Goal: Transaction & Acquisition: Purchase product/service

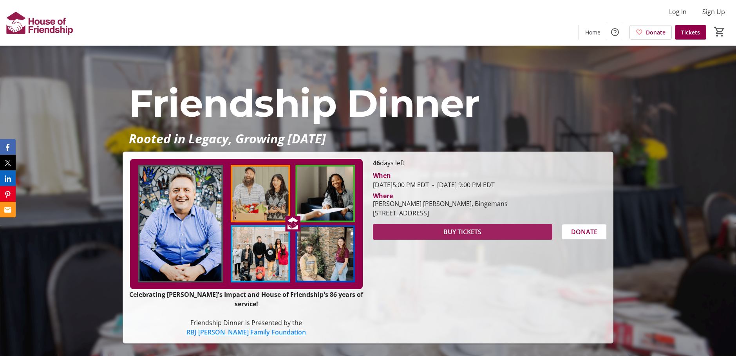
click at [460, 237] on span "BUY TICKETS" at bounding box center [463, 231] width 38 height 9
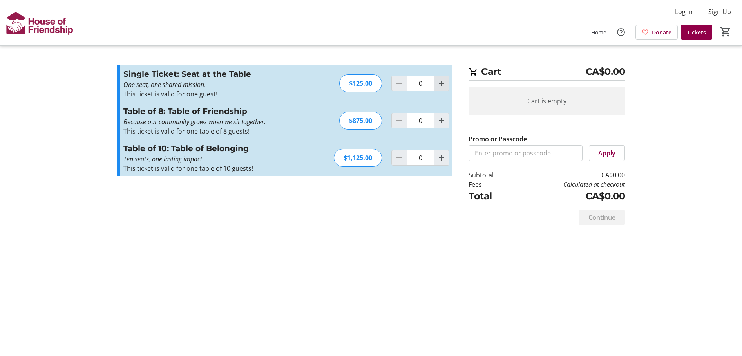
click at [441, 85] on mat-icon "Increment by one" at bounding box center [441, 83] width 9 height 9
type input "2"
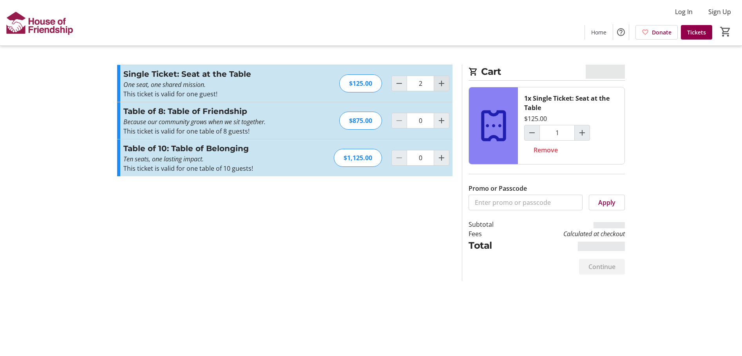
type input "2"
click at [441, 85] on mat-icon "Increment by one" at bounding box center [441, 83] width 9 height 9
type input "3"
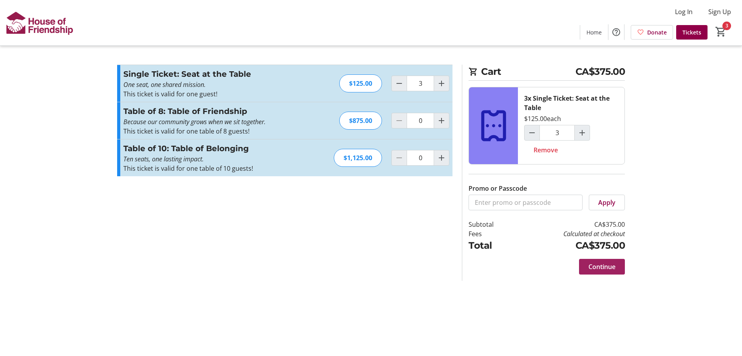
click at [598, 270] on span "Continue" at bounding box center [602, 266] width 27 height 9
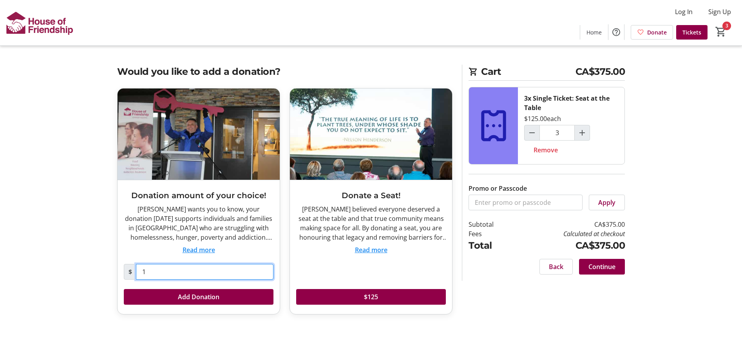
drag, startPoint x: 157, startPoint y: 269, endPoint x: 152, endPoint y: 271, distance: 5.3
click at [154, 270] on input "1" at bounding box center [205, 272] width 138 height 16
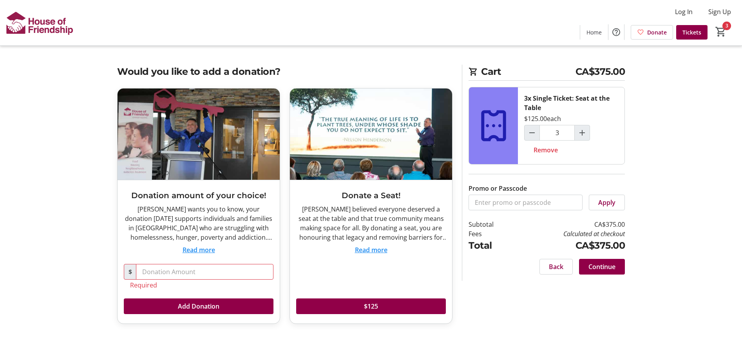
click at [372, 251] on button "Read more" at bounding box center [371, 249] width 33 height 9
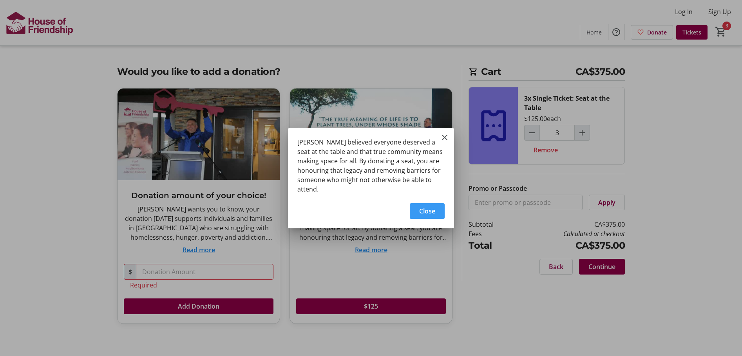
click at [432, 208] on span "Close" at bounding box center [427, 211] width 16 height 9
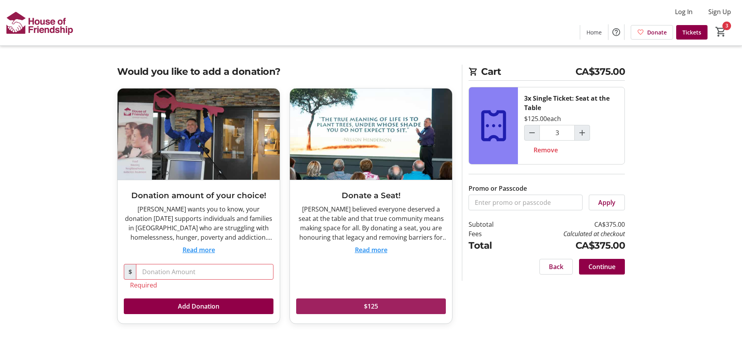
click at [365, 308] on span "$125" at bounding box center [371, 306] width 14 height 9
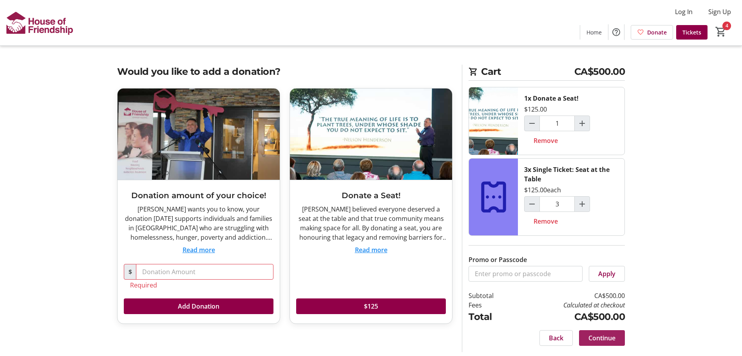
click at [603, 338] on span "Continue" at bounding box center [602, 338] width 27 height 9
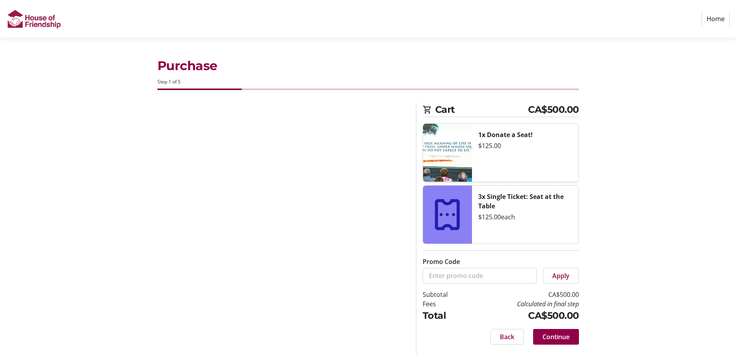
select select "CA"
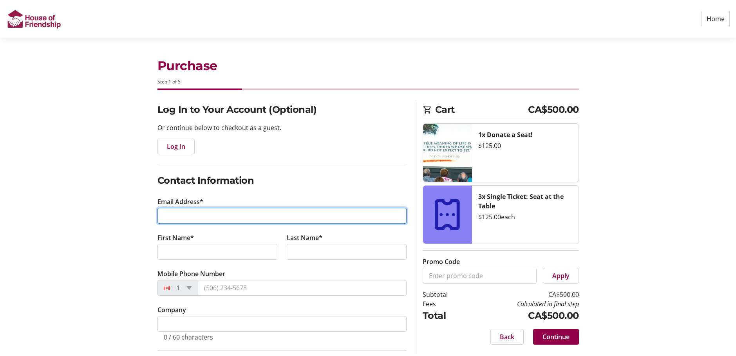
click at [203, 219] on input "Email Address*" at bounding box center [282, 216] width 249 height 16
type input "[PERSON_NAME][EMAIL_ADDRESS][PERSON_NAME][PERSON_NAME][DOMAIN_NAME]"
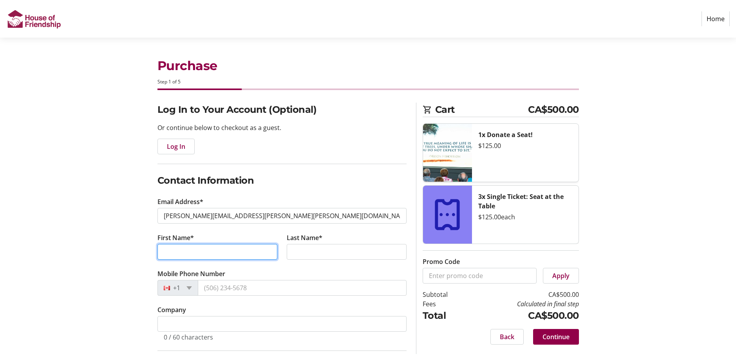
type input "[PERSON_NAME]"
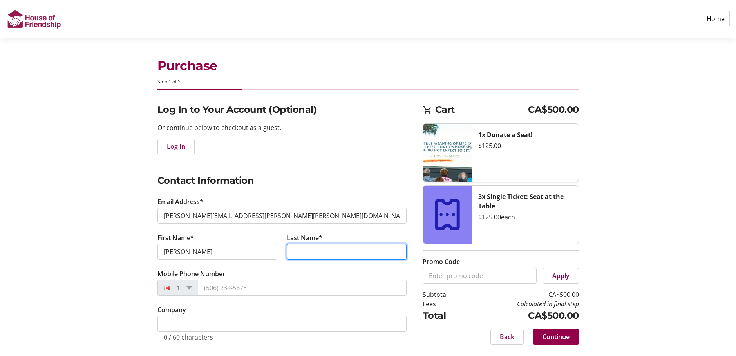
type input "H"
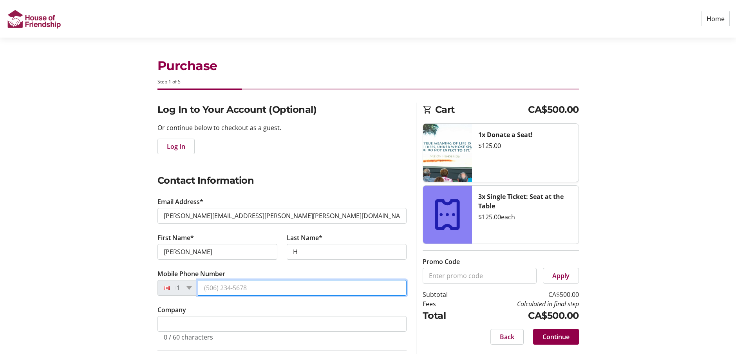
type input "[PHONE_NUMBER]"
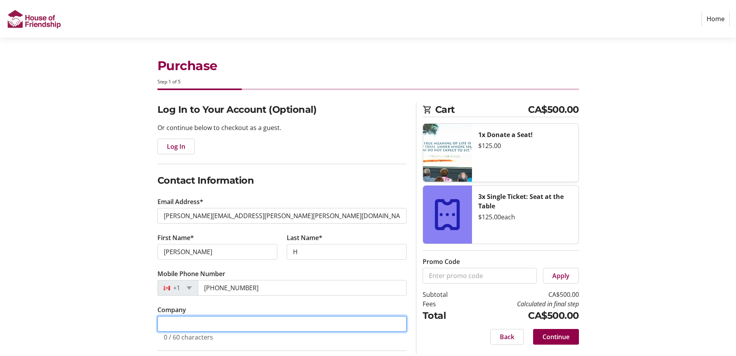
type input "Generations Financial Solutions"
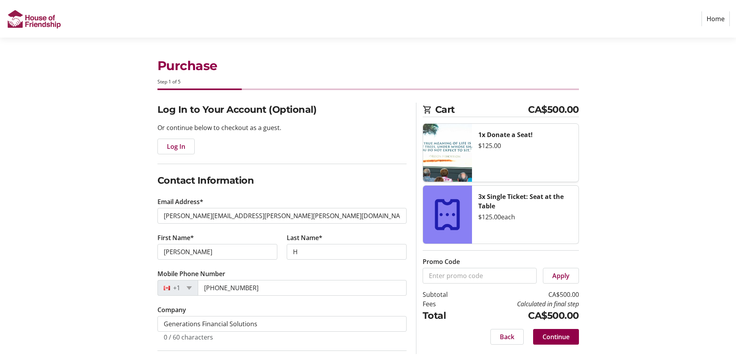
type input "[GEOGRAPHIC_DATA]"
select select "ON"
type input "N2J 2E6"
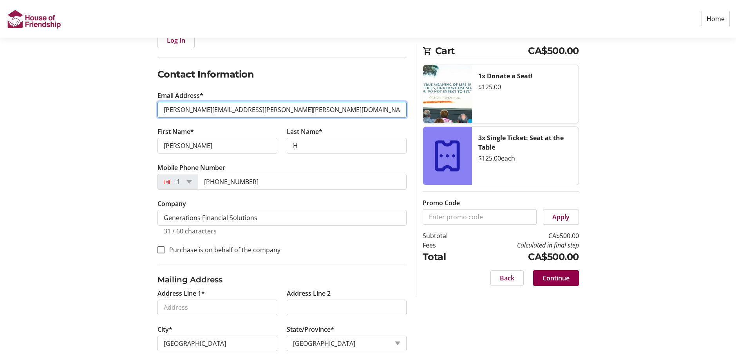
scroll to position [118, 0]
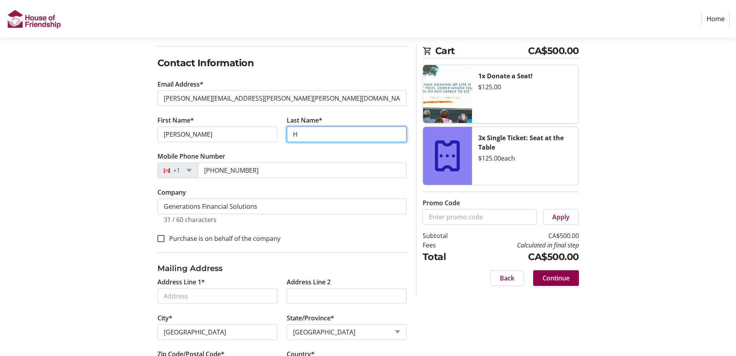
click at [310, 137] on input "H" at bounding box center [347, 135] width 120 height 16
type input "[PERSON_NAME]"
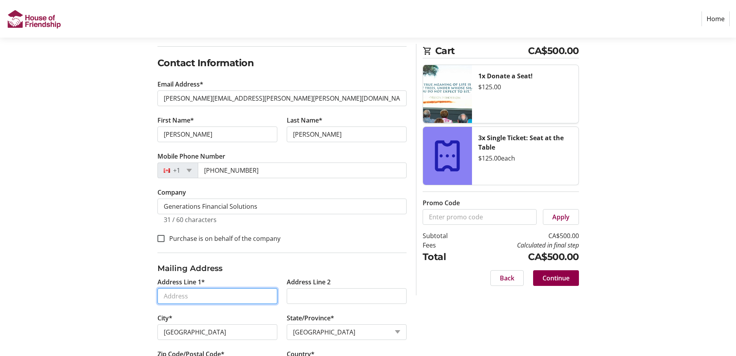
type input "[STREET_ADDRESS] E."
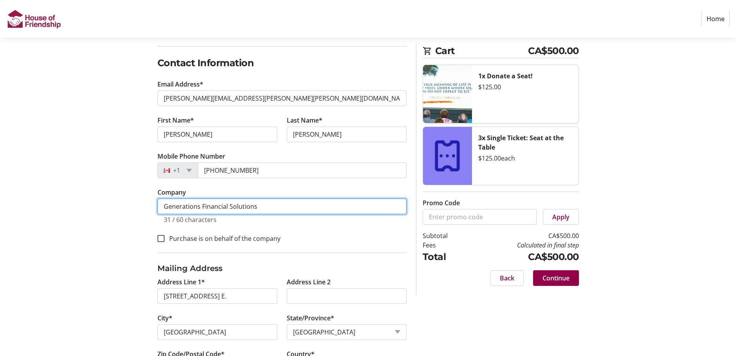
drag, startPoint x: 273, startPoint y: 208, endPoint x: 151, endPoint y: 208, distance: 121.9
click at [151, 208] on div "Log In to Your Account (Optional) Or continue below to checkout as a guest. Log…" at bounding box center [368, 190] width 517 height 410
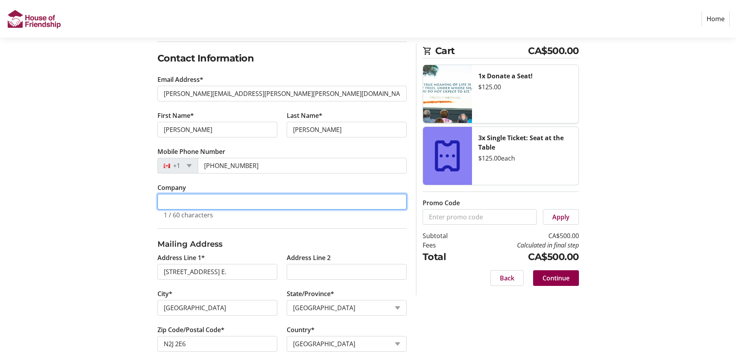
scroll to position [137, 0]
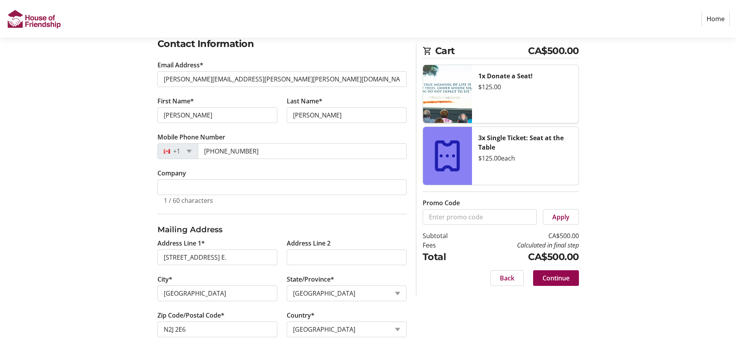
click at [555, 279] on span "Continue" at bounding box center [556, 278] width 27 height 9
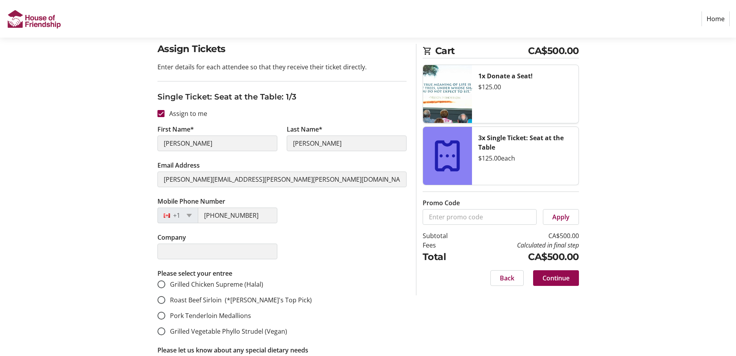
scroll to position [78, 0]
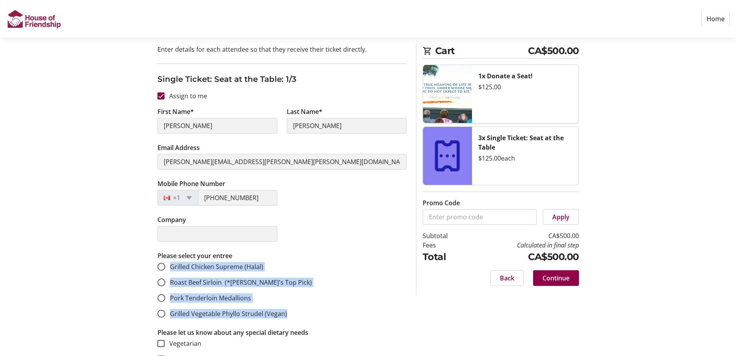
drag, startPoint x: 171, startPoint y: 267, endPoint x: 300, endPoint y: 308, distance: 135.5
click at [300, 308] on mat-radio-group "Grilled Chicken Supreme (Halal) Roast Beef Sirloin (*[PERSON_NAME]'s Top Pick) …" at bounding box center [282, 290] width 249 height 56
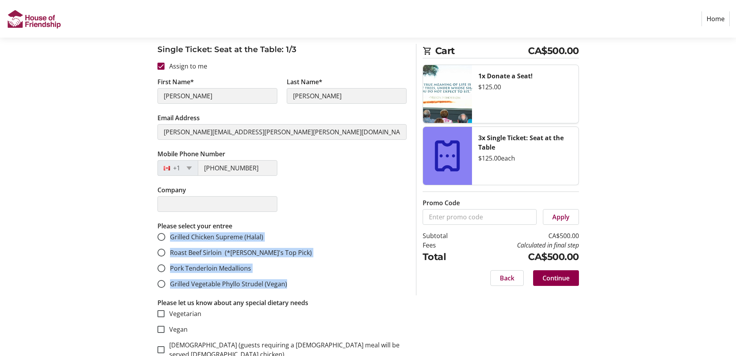
scroll to position [157, 0]
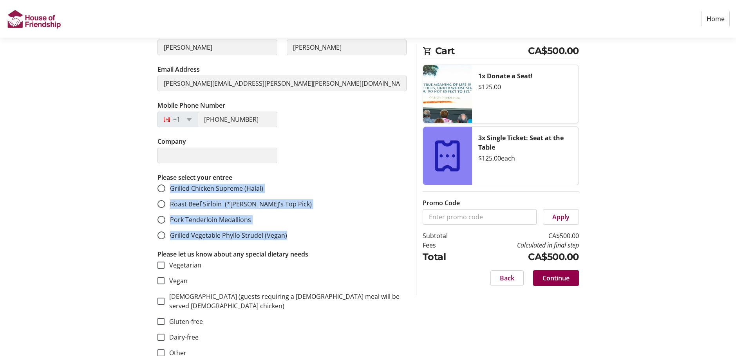
copy mat-radio-group "Grilled Chicken Supreme (Halal) Roast Beef Sirloin (*[PERSON_NAME]'s Top Pick) …"
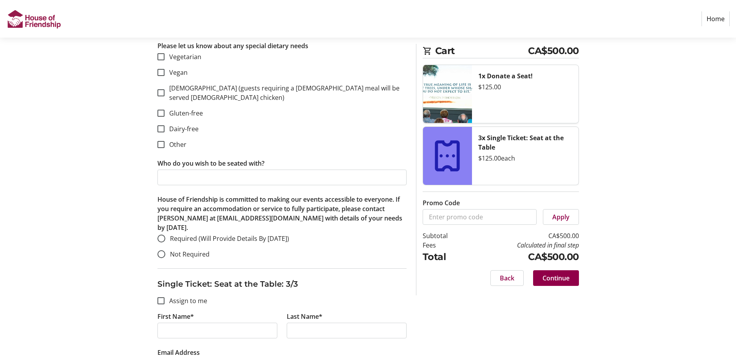
scroll to position [862, 0]
